Goal: Information Seeking & Learning: Learn about a topic

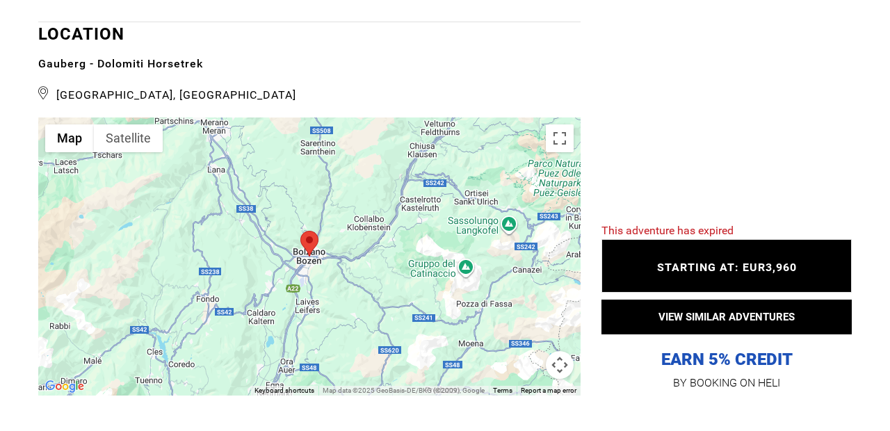
scroll to position [2530, 0]
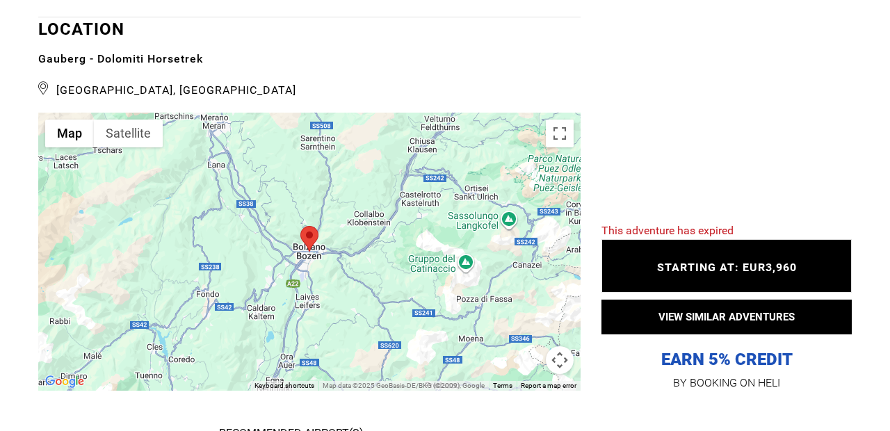
click at [300, 226] on area at bounding box center [300, 226] width 0 height 0
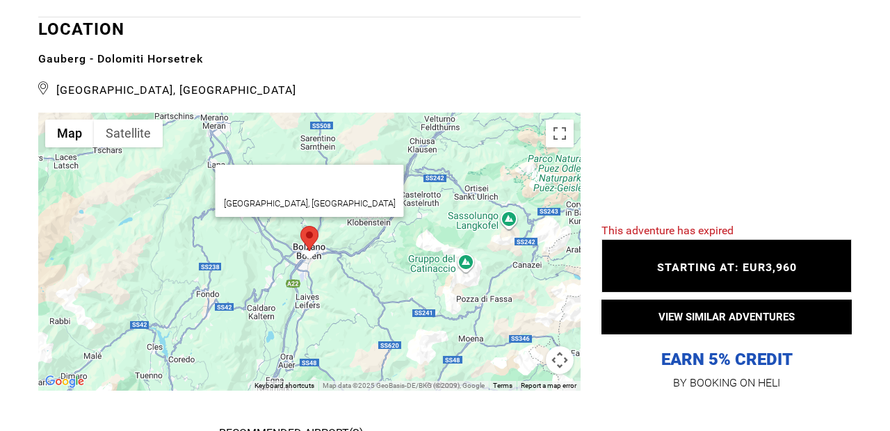
click at [300, 226] on area at bounding box center [300, 226] width 0 height 0
click at [44, 98] on icon at bounding box center [43, 88] width 11 height 20
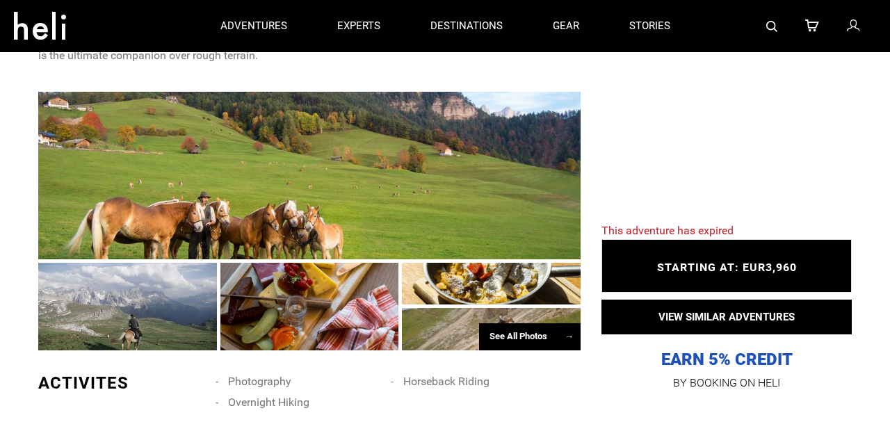
scroll to position [792, 0]
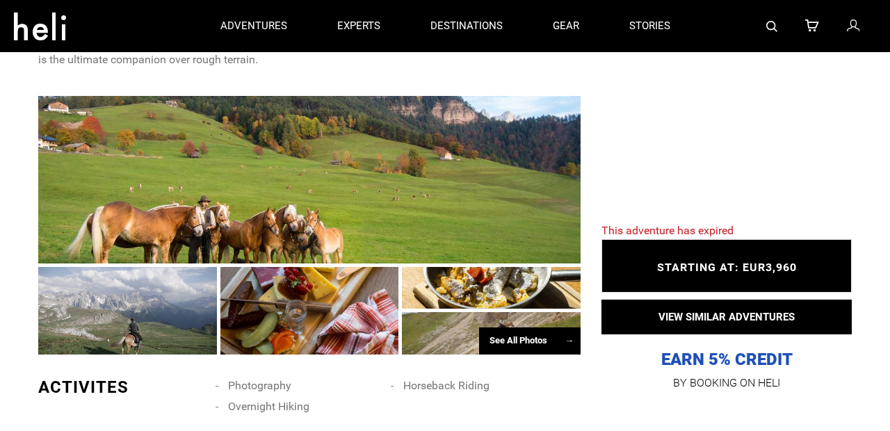
click at [540, 341] on div "See All Photos →" at bounding box center [529, 340] width 101 height 27
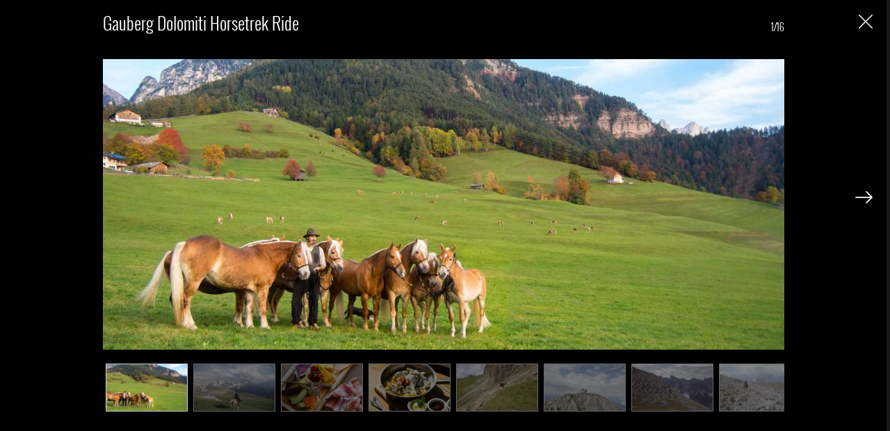
scroll to position [879, 0]
click at [865, 197] on img at bounding box center [863, 197] width 17 height 13
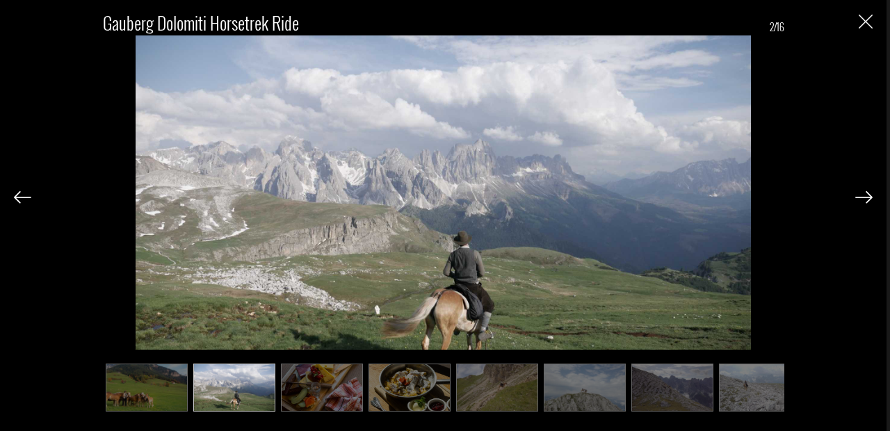
click at [865, 197] on img at bounding box center [863, 197] width 17 height 13
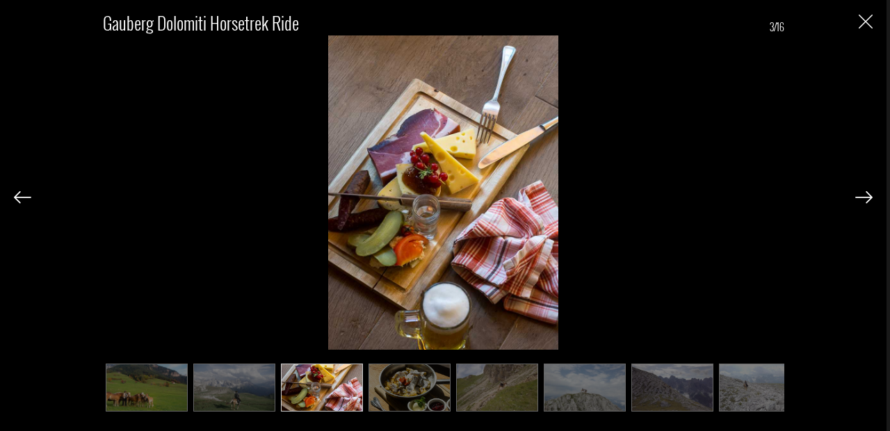
click at [865, 197] on img at bounding box center [863, 197] width 17 height 13
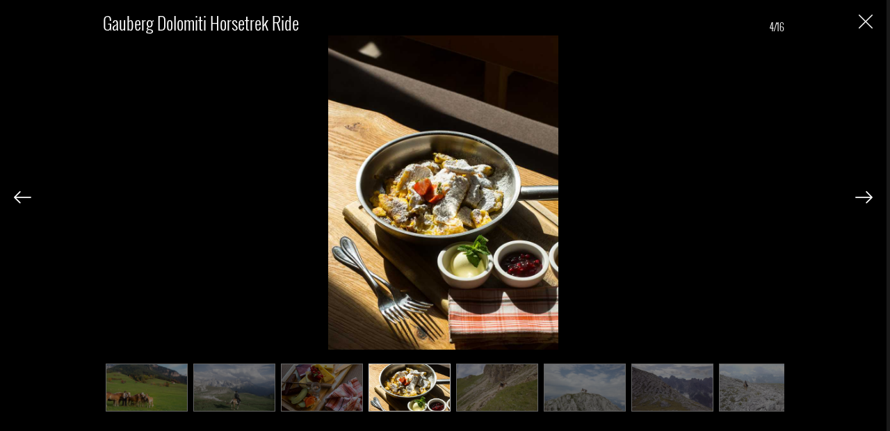
click at [865, 197] on img at bounding box center [863, 197] width 17 height 13
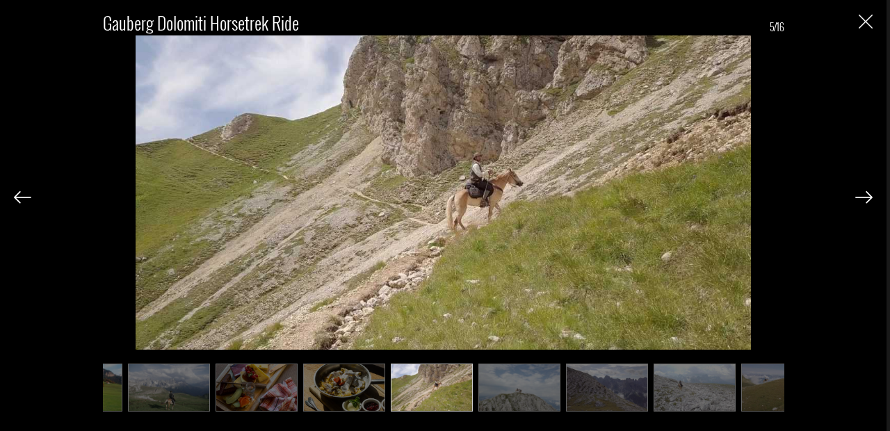
scroll to position [0, 69]
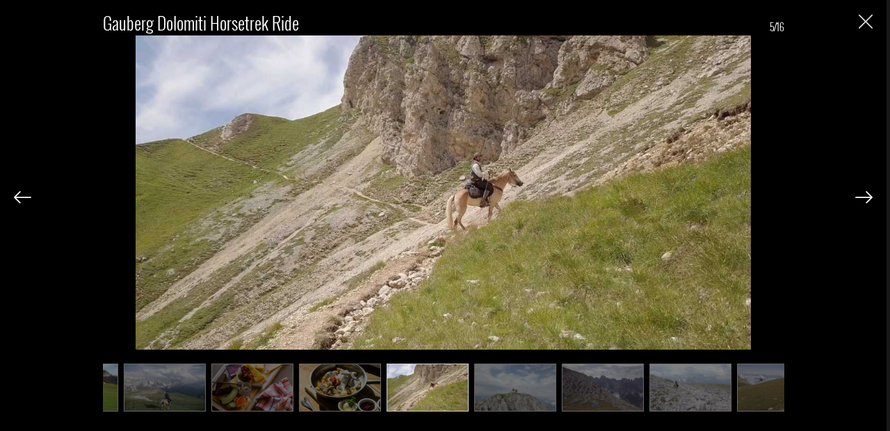
click at [865, 197] on img at bounding box center [863, 197] width 17 height 13
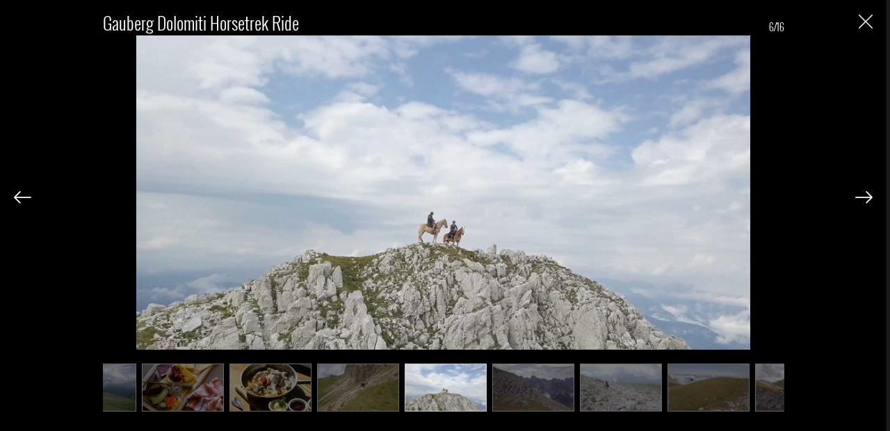
click at [865, 197] on img at bounding box center [863, 197] width 17 height 13
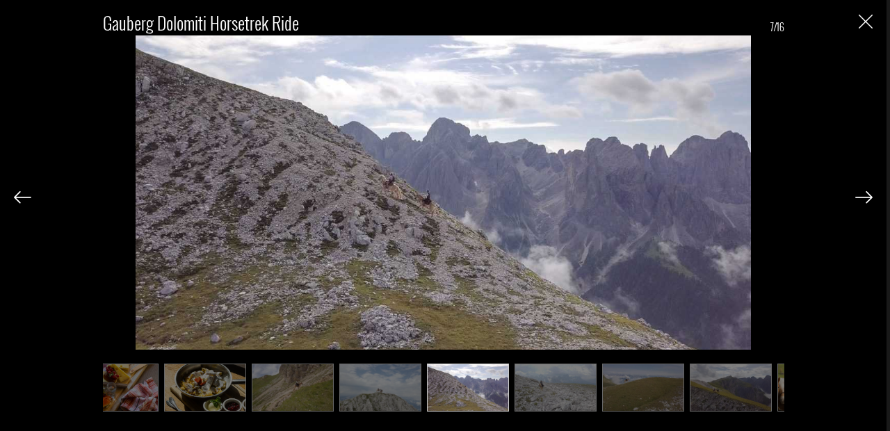
scroll to position [0, 208]
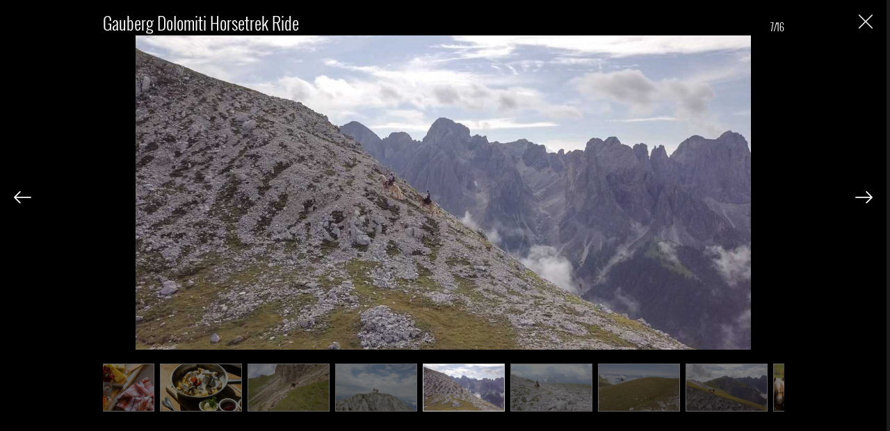
click at [864, 198] on img at bounding box center [863, 197] width 17 height 13
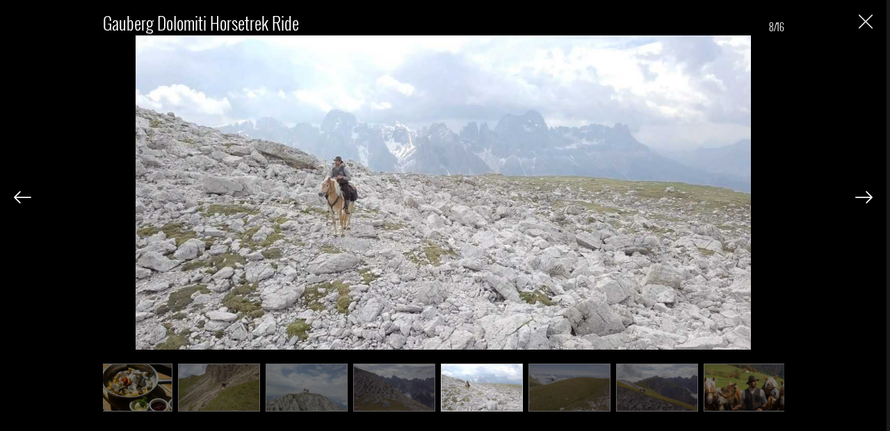
click at [864, 199] on img at bounding box center [863, 197] width 17 height 13
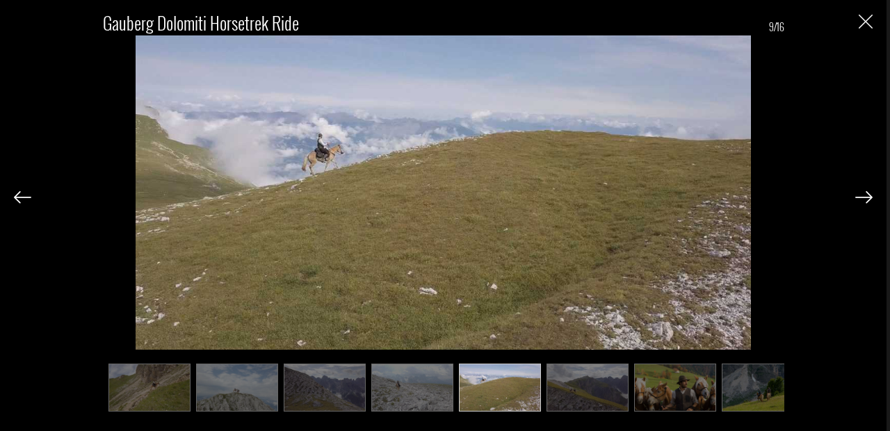
click at [864, 199] on img at bounding box center [863, 197] width 17 height 13
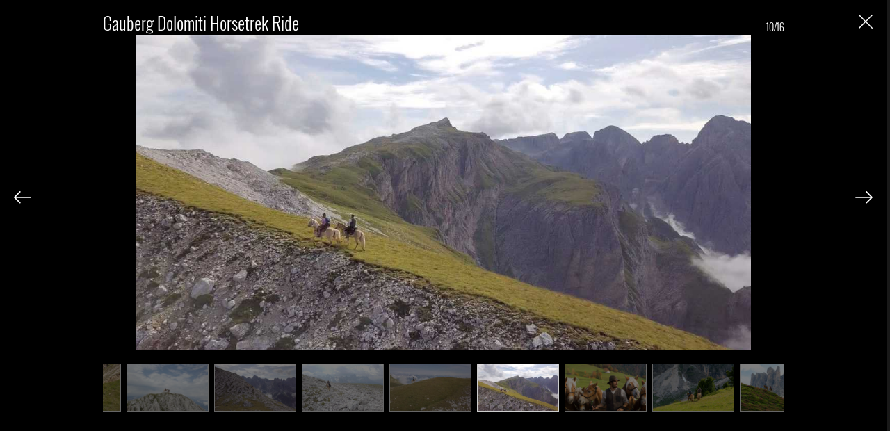
click at [864, 200] on img at bounding box center [863, 197] width 17 height 13
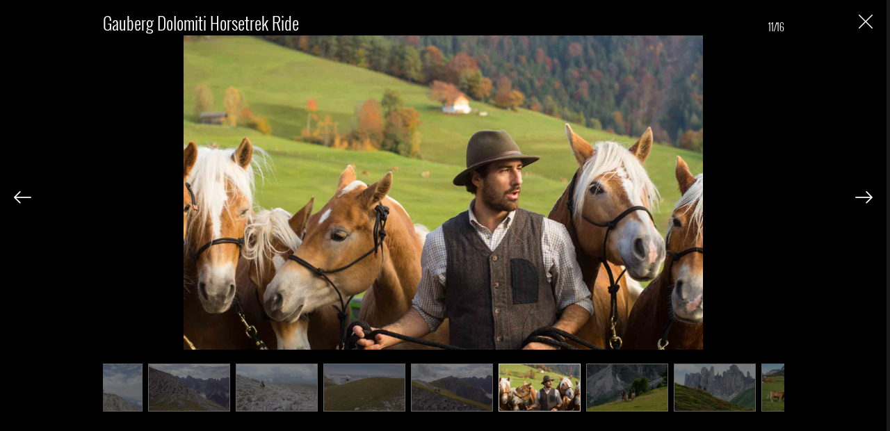
scroll to position [0, 486]
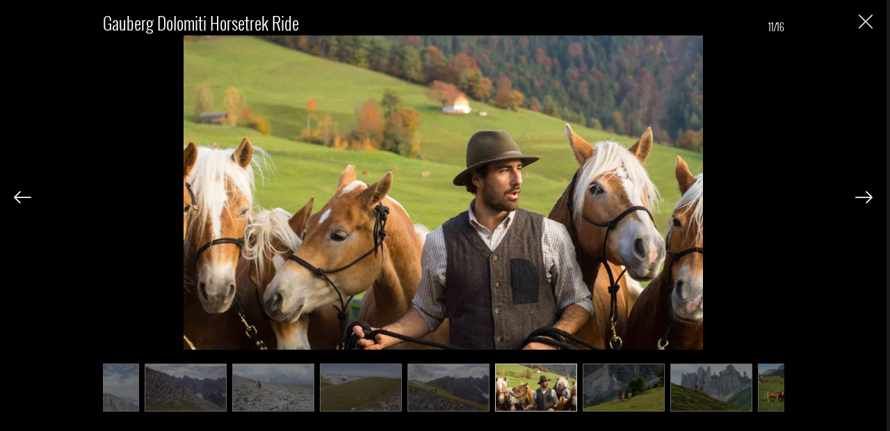
click at [864, 200] on img at bounding box center [863, 197] width 17 height 13
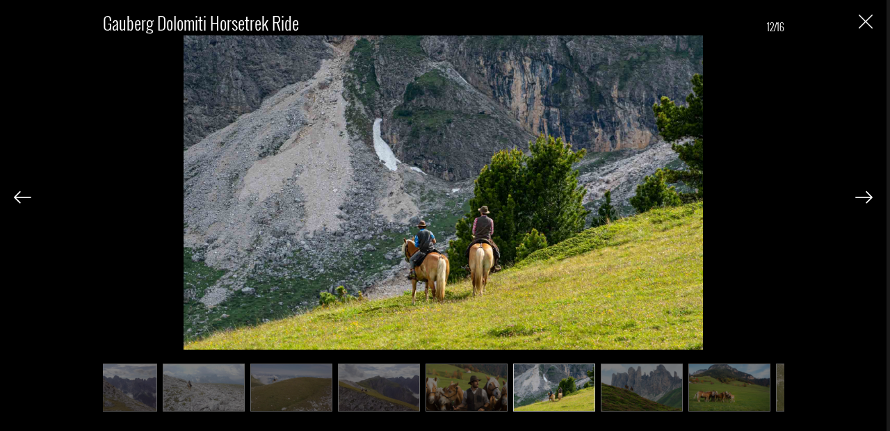
click at [864, 200] on img at bounding box center [863, 197] width 17 height 13
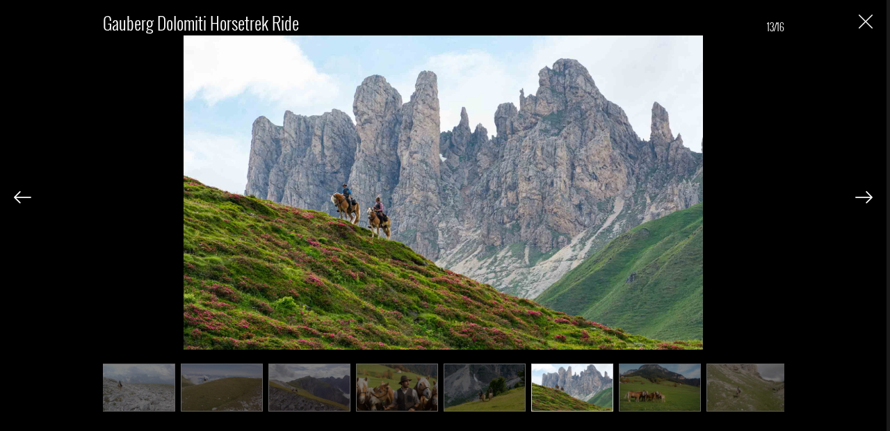
click at [864, 200] on img at bounding box center [863, 197] width 17 height 13
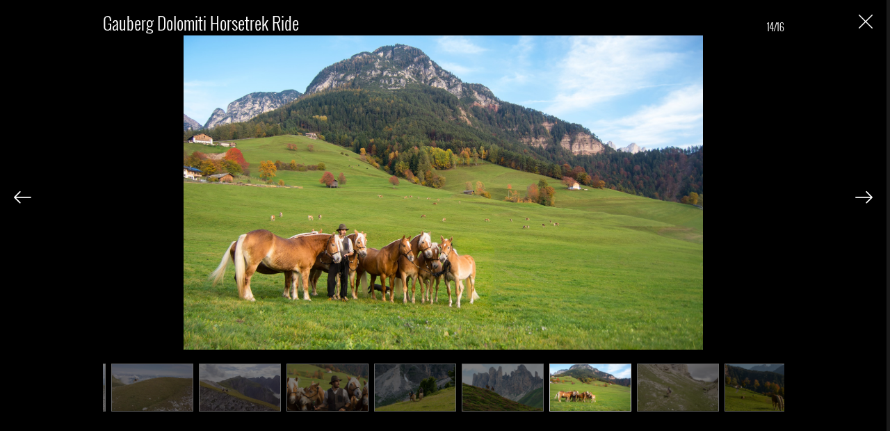
click at [864, 200] on img at bounding box center [863, 197] width 17 height 13
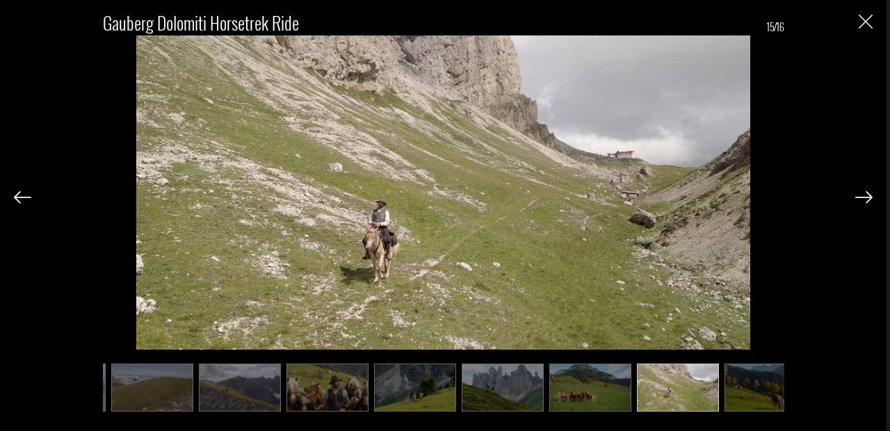
scroll to position [0, 720]
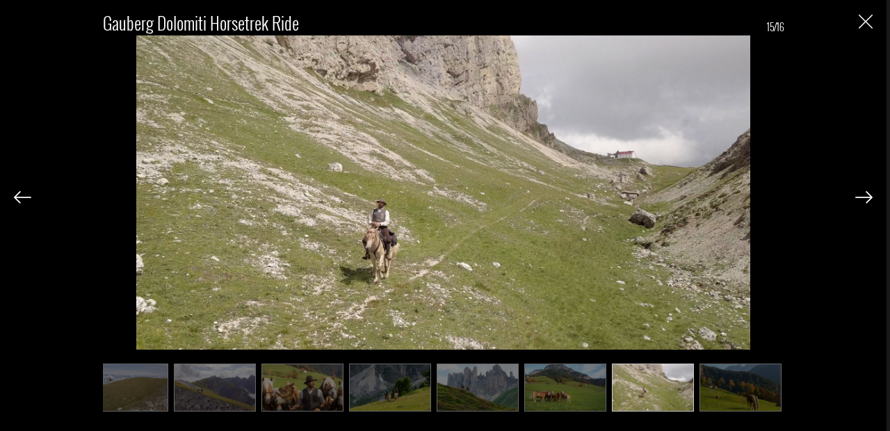
click at [864, 200] on img at bounding box center [863, 197] width 17 height 13
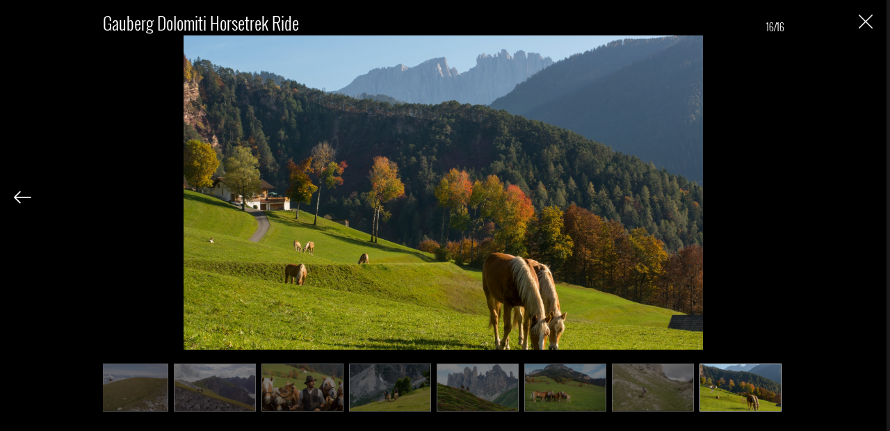
click at [864, 201] on div "Gauberg Dolomiti Horsetrek Ride 16/16" at bounding box center [443, 204] width 858 height 409
click at [866, 23] on img "Close" at bounding box center [865, 22] width 14 height 14
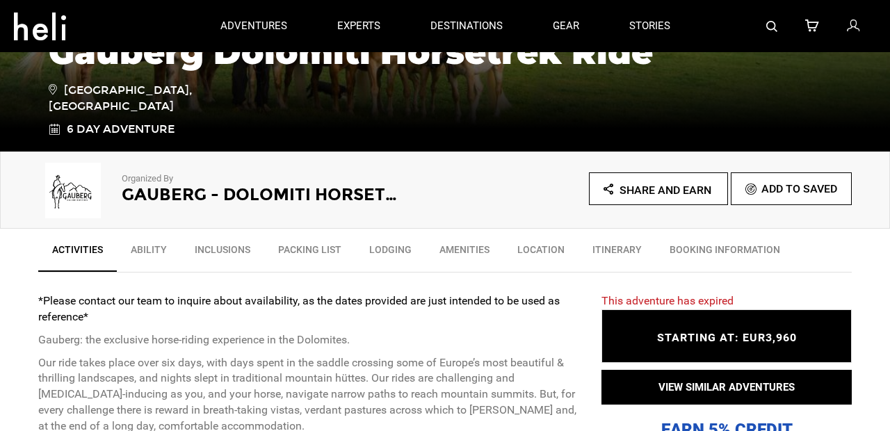
scroll to position [313, 0]
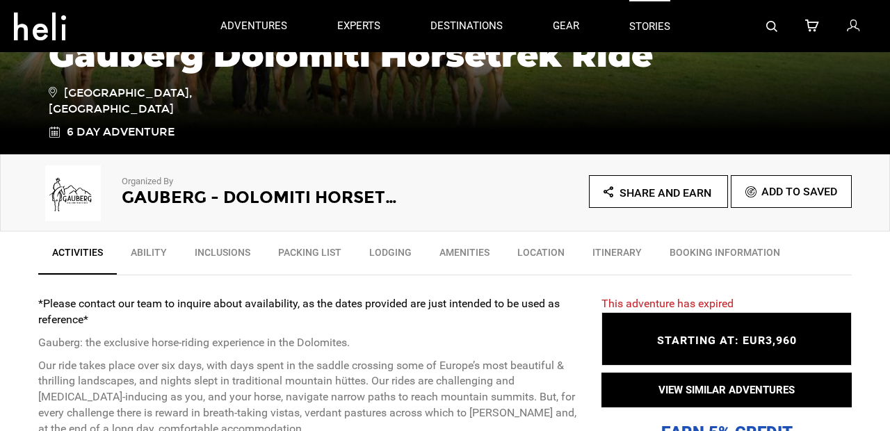
click at [647, 28] on link "stories" at bounding box center [649, 26] width 41 height 52
click at [57, 135] on icon at bounding box center [54, 132] width 11 height 16
click at [74, 132] on span "6 Day Adventure" at bounding box center [121, 132] width 108 height 16
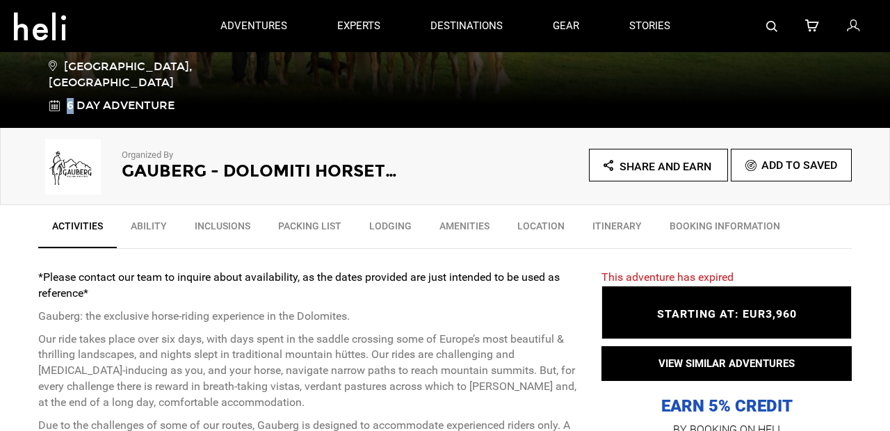
scroll to position [298, 0]
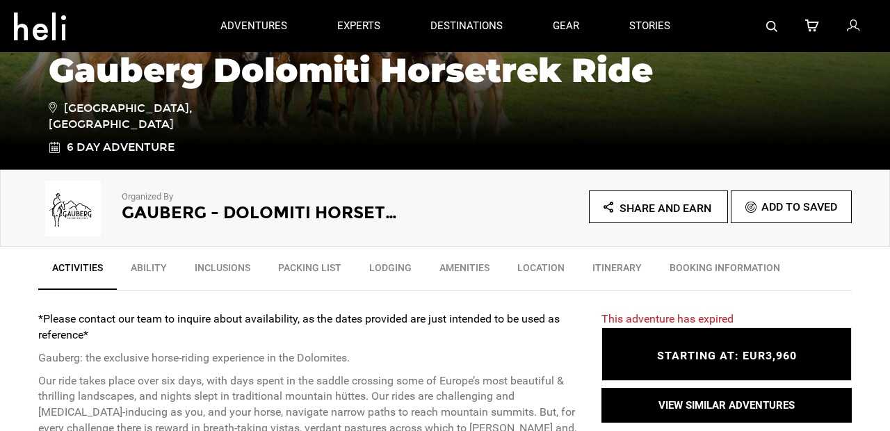
click at [52, 154] on icon at bounding box center [54, 148] width 11 height 16
click at [147, 270] on link "Ability" at bounding box center [149, 271] width 64 height 35
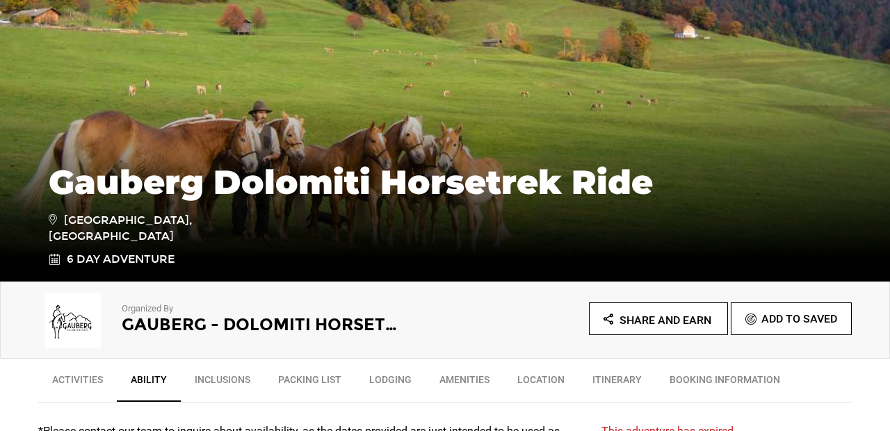
scroll to position [189, 0]
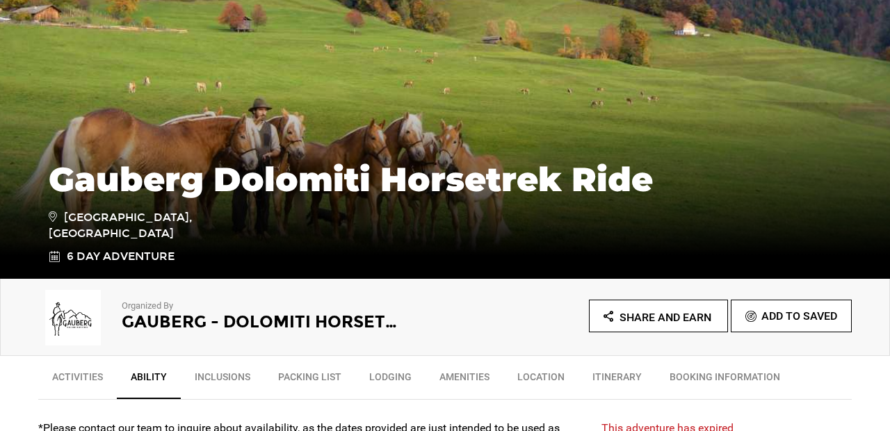
click at [626, 321] on span "Share and Earn" at bounding box center [665, 317] width 92 height 13
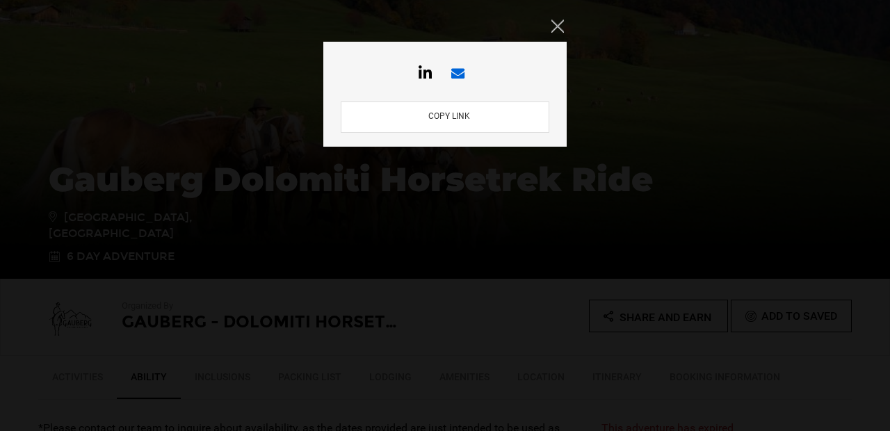
click at [458, 74] on icon at bounding box center [457, 73] width 27 height 13
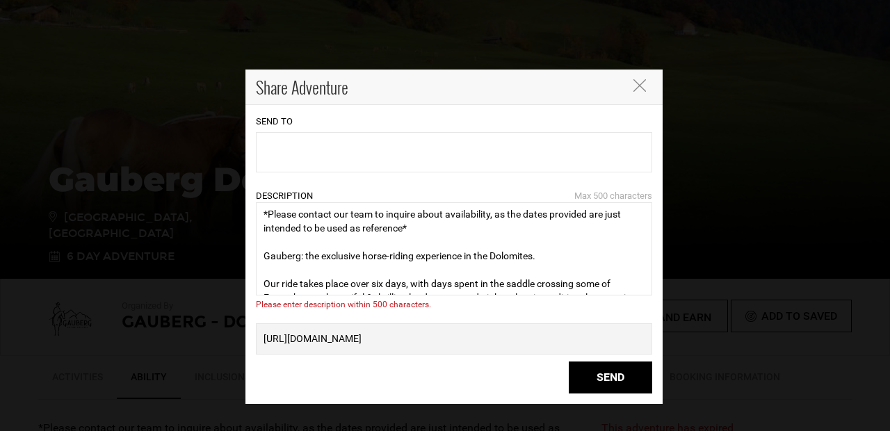
click at [639, 84] on icon "Close" at bounding box center [639, 85] width 13 height 13
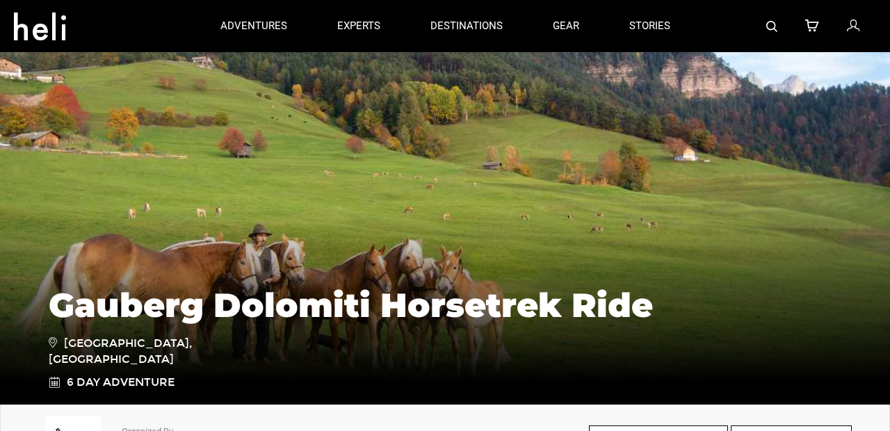
scroll to position [0, 0]
